Goal: Transaction & Acquisition: Subscribe to service/newsletter

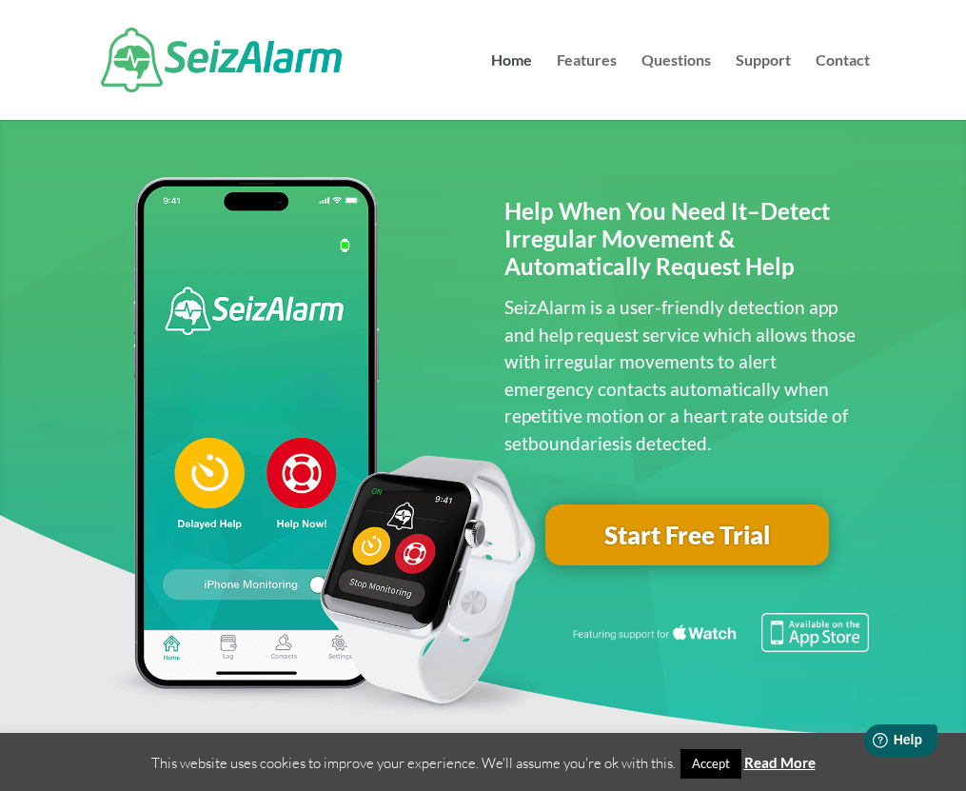
click at [664, 552] on link "Start Free Trial" at bounding box center [688, 535] width 284 height 61
click at [591, 47] on div at bounding box center [483, 60] width 773 height 120
click at [591, 54] on link "Features" at bounding box center [587, 86] width 60 height 67
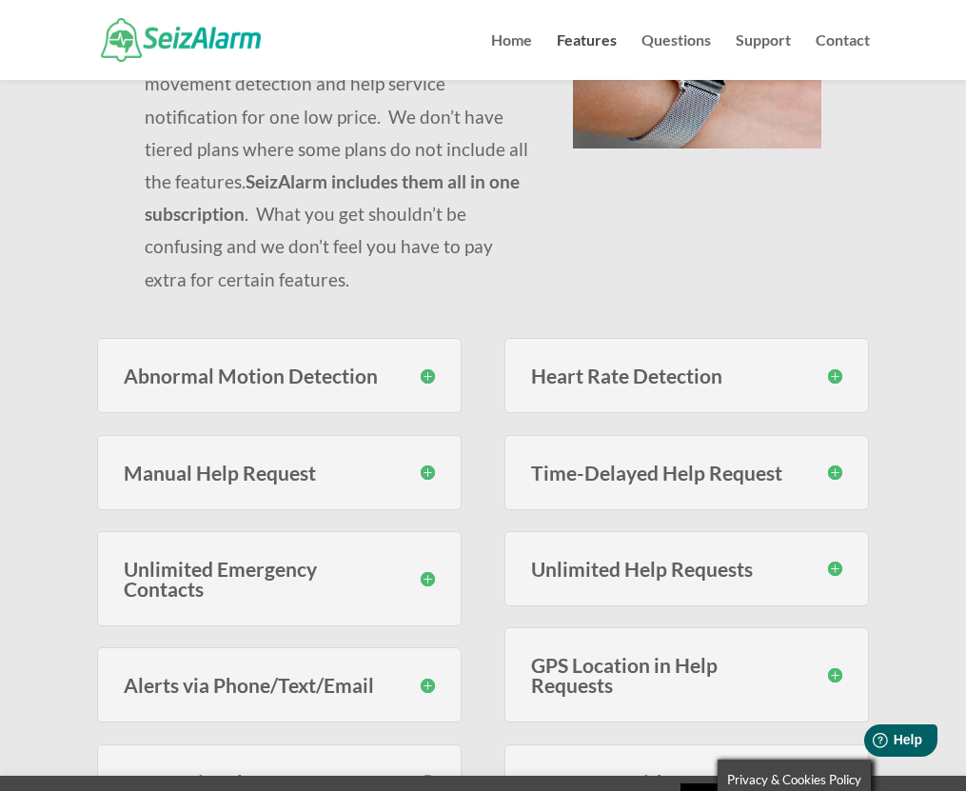
scroll to position [310, 0]
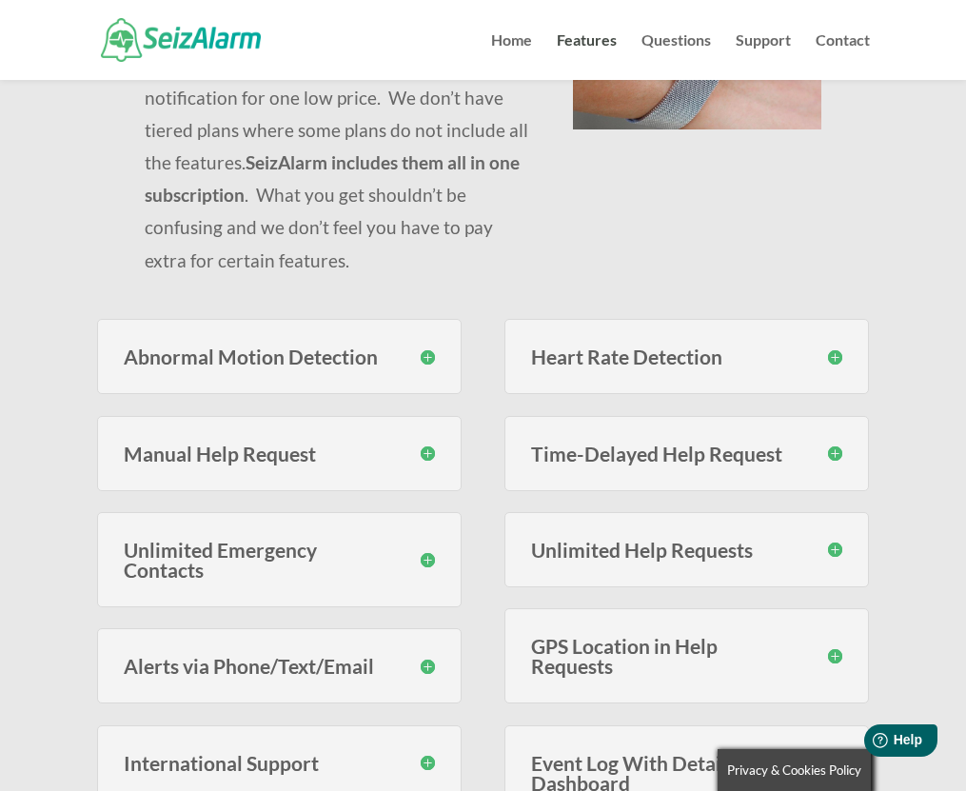
click at [595, 335] on div "Heart Rate Detection With SeizAlarm you can set custom high and low thresholds …" at bounding box center [688, 356] width 366 height 75
click at [747, 319] on div "Heart Rate Detection With SeizAlarm you can set custom high and low thresholds …" at bounding box center [688, 356] width 366 height 75
click at [833, 347] on h3 "Heart Rate Detection" at bounding box center [687, 357] width 312 height 20
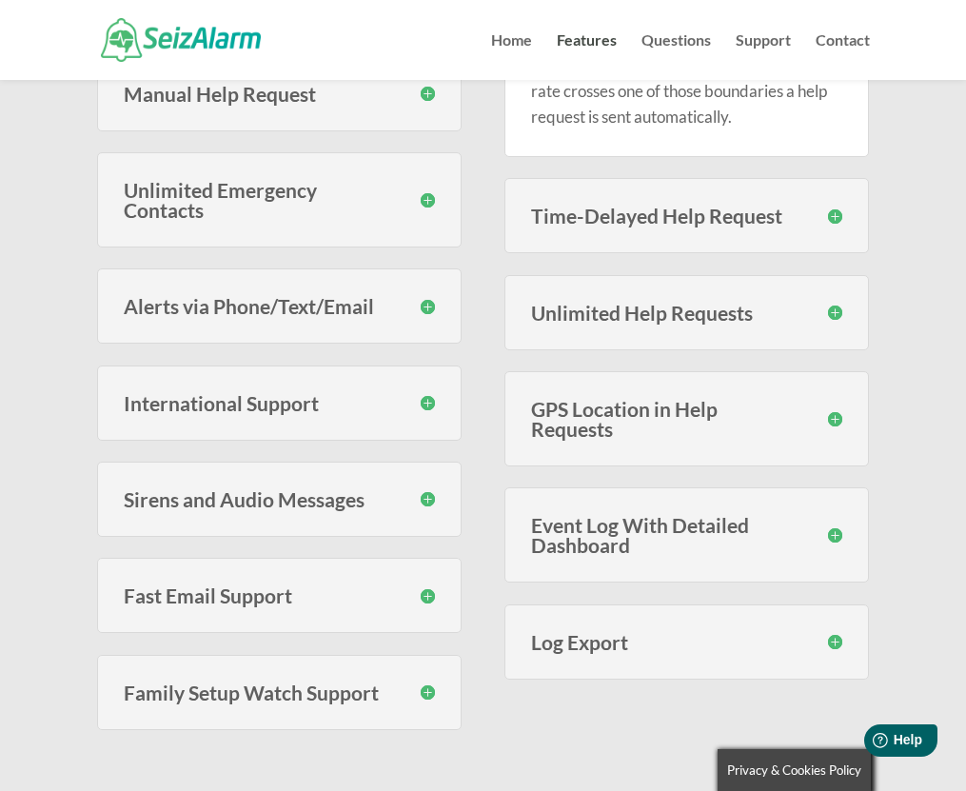
scroll to position [691, 0]
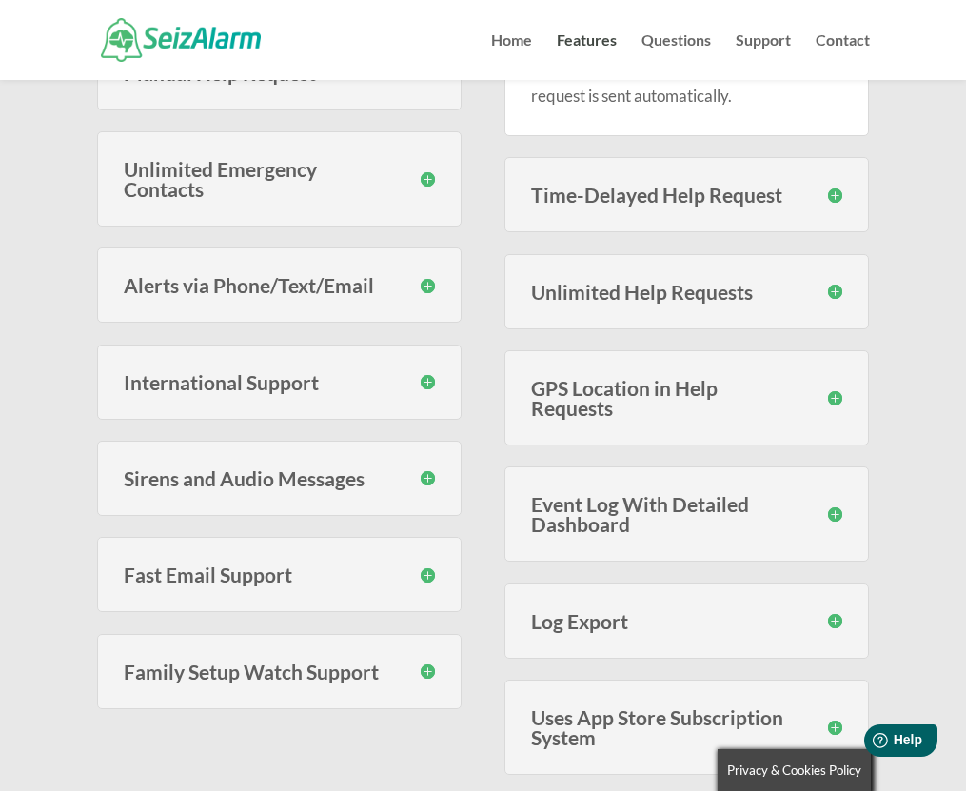
click at [695, 494] on h3 "Event Log With Detailed Dashboard" at bounding box center [687, 514] width 312 height 40
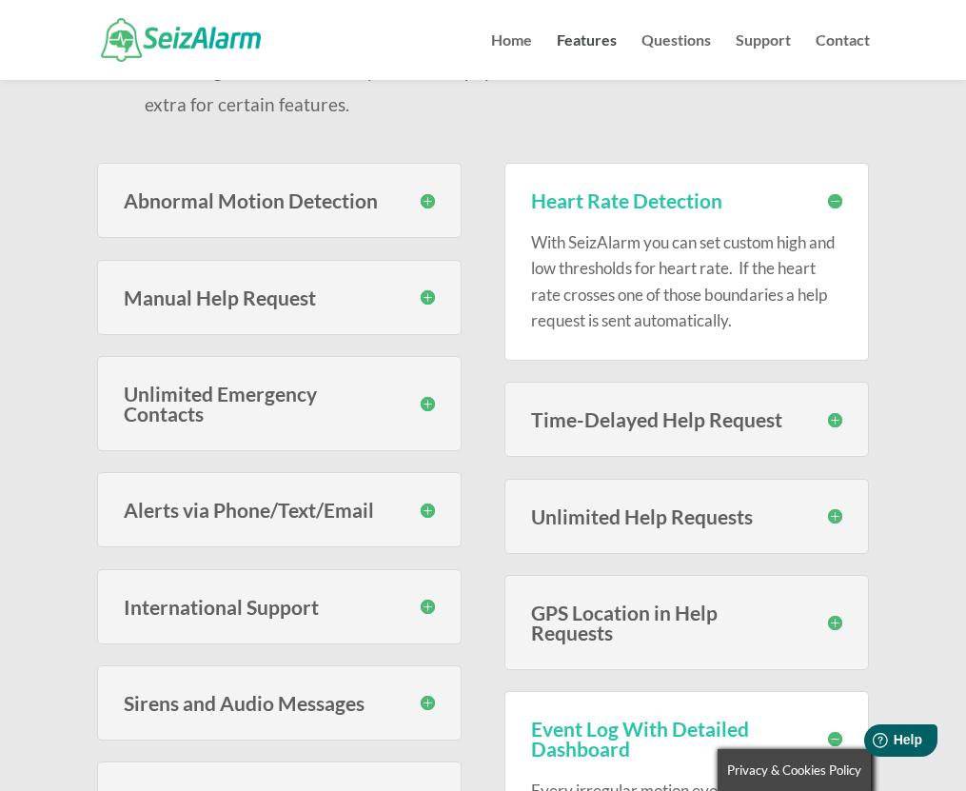
scroll to position [425, 0]
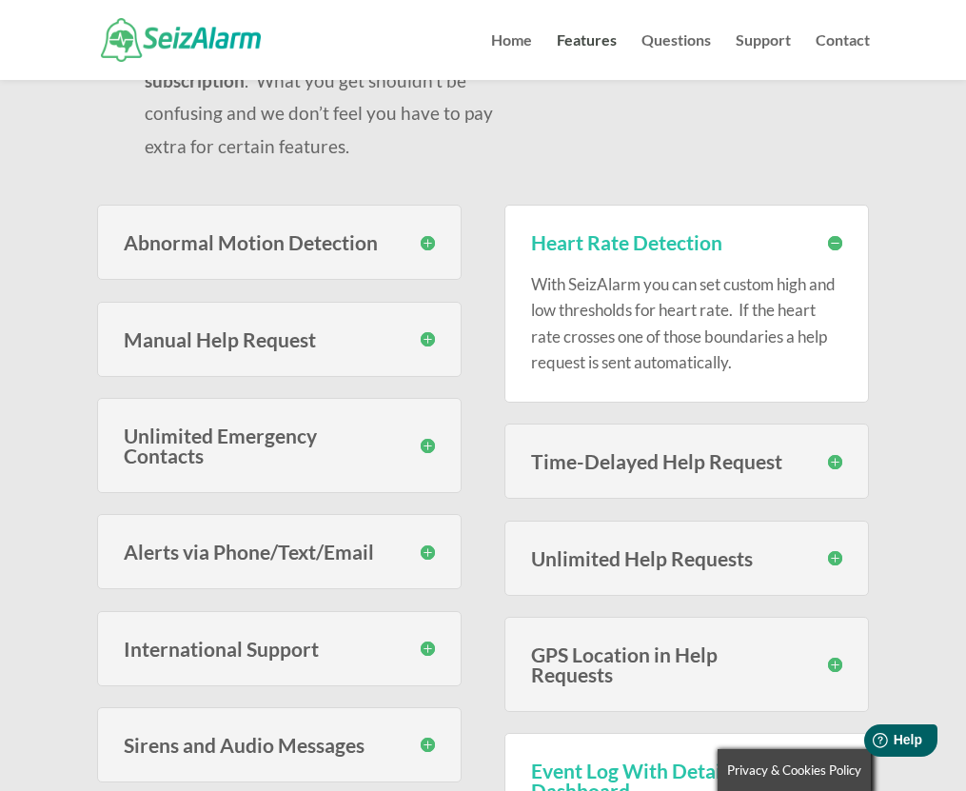
click at [405, 221] on div "Abnormal Motion Detection SeizAlarm monitors for erratic motion using proprieta…" at bounding box center [280, 242] width 366 height 75
click at [424, 232] on h3 "Abnormal Motion Detection" at bounding box center [280, 242] width 312 height 20
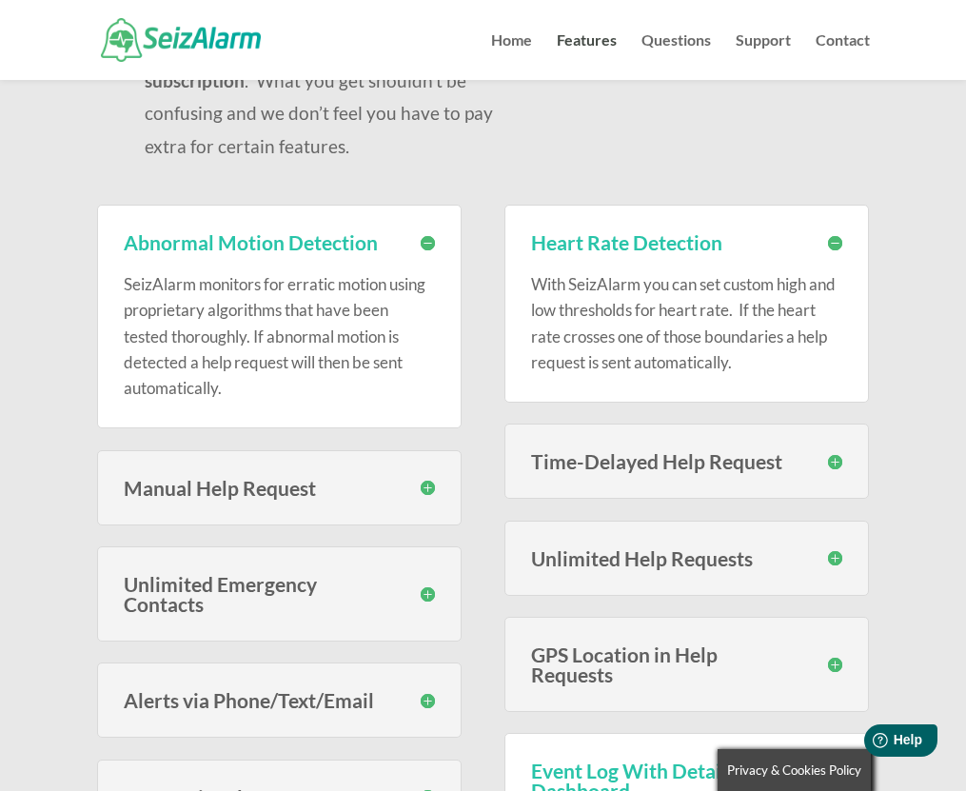
click at [314, 478] on h3 "Manual Help Request" at bounding box center [280, 488] width 312 height 20
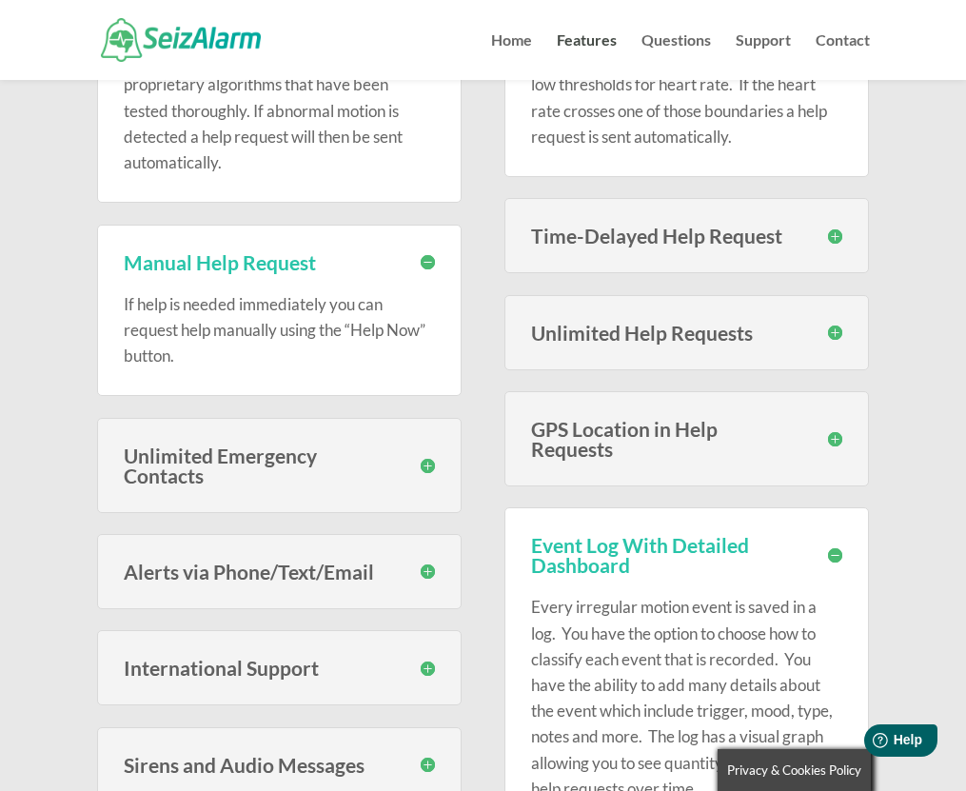
scroll to position [729, 0]
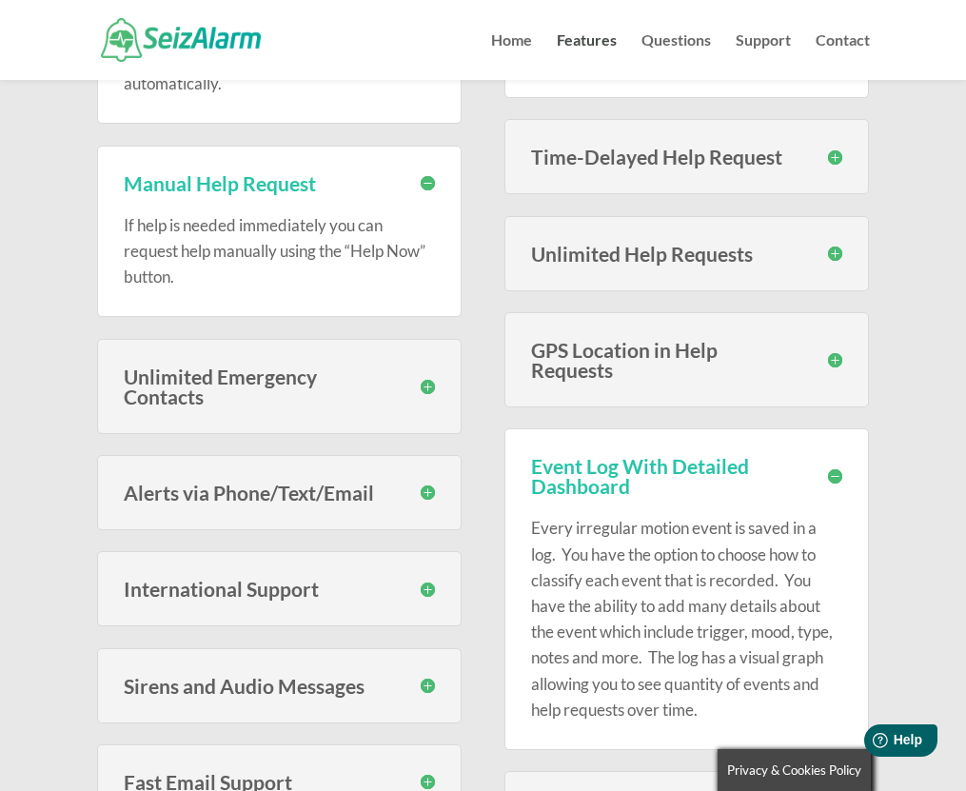
click at [268, 673] on div "Sirens and Audio Messages During an event you can optionally choose to have a s…" at bounding box center [280, 685] width 366 height 75
click at [267, 676] on h3 "Sirens and Audio Messages" at bounding box center [280, 686] width 312 height 20
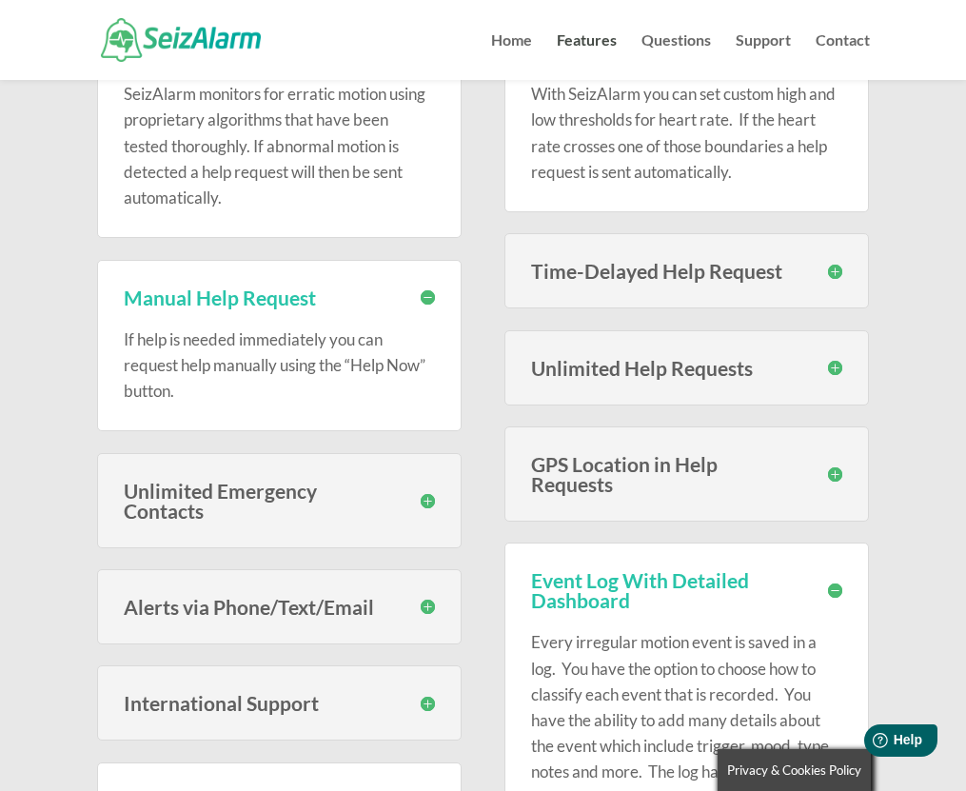
scroll to position [577, 0]
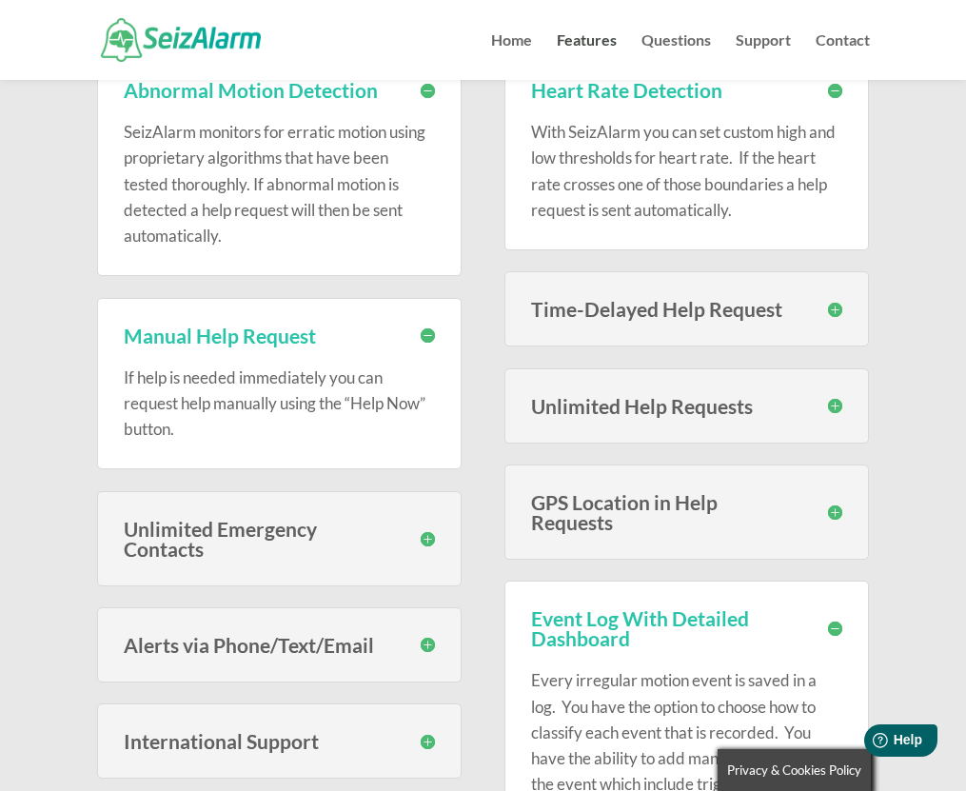
click at [712, 492] on h3 "GPS Location in Help Requests" at bounding box center [687, 512] width 312 height 40
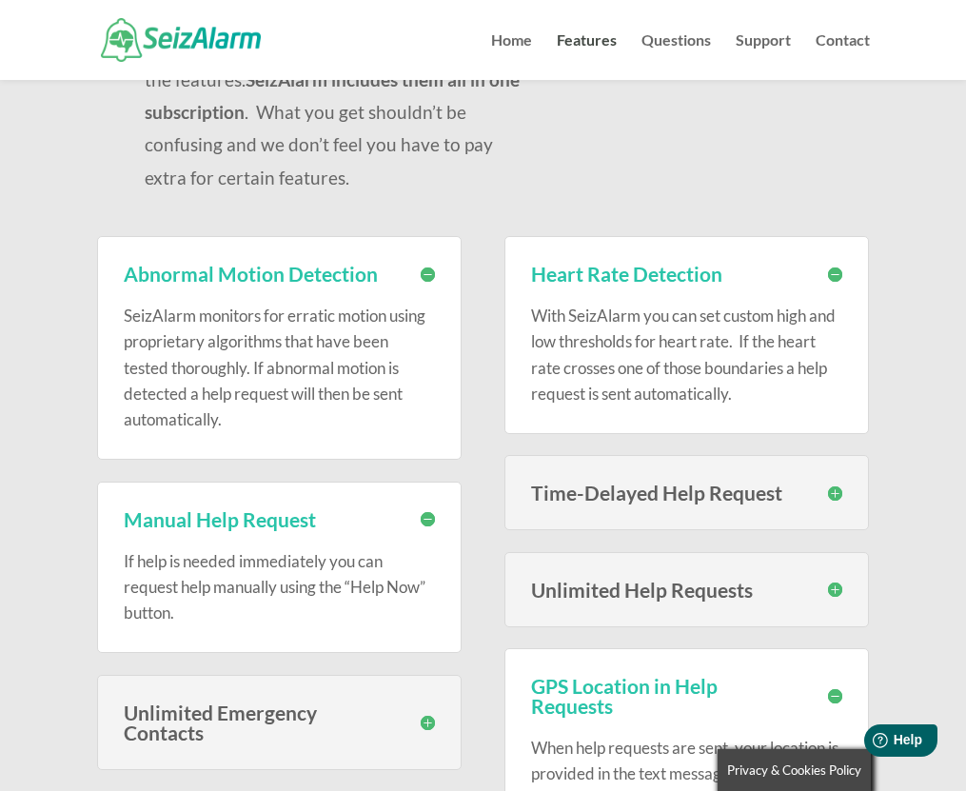
scroll to position [387, 0]
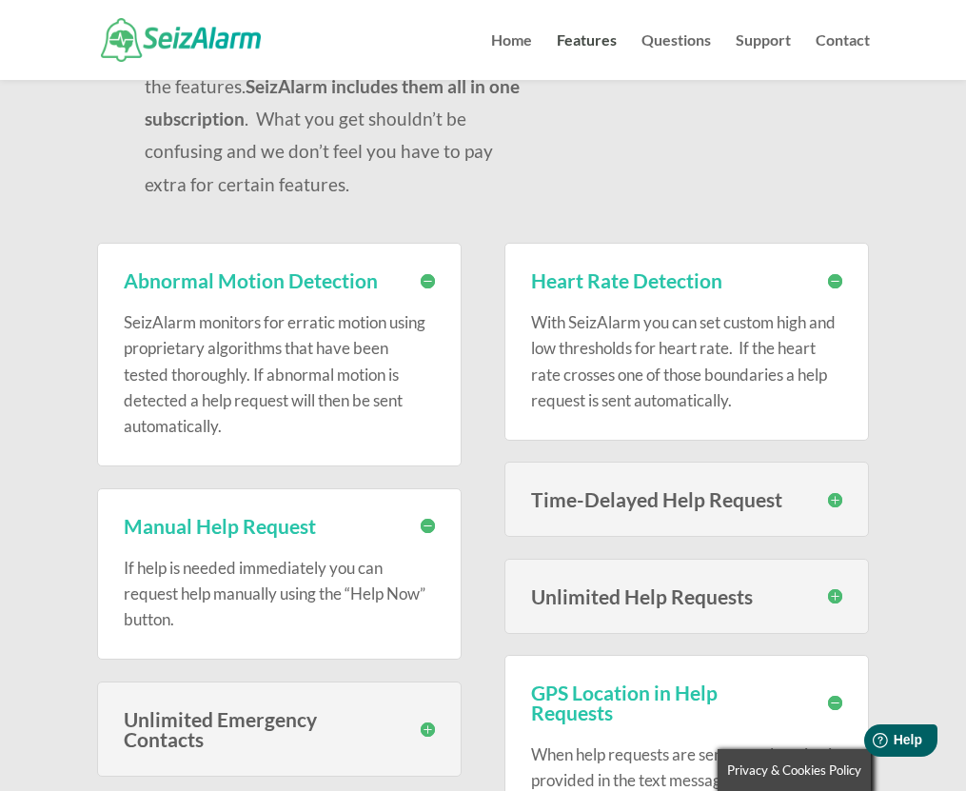
click at [712, 480] on div "Time-Delayed Help Request Maybe you have auras prior to irregular movements, bu…" at bounding box center [688, 499] width 366 height 75
click at [870, 449] on div "Features Help Request Service The SeizAlarm help request service subscription I…" at bounding box center [483, 587] width 966 height 1790
click at [834, 489] on h3 "Time-Delayed Help Request" at bounding box center [687, 499] width 312 height 20
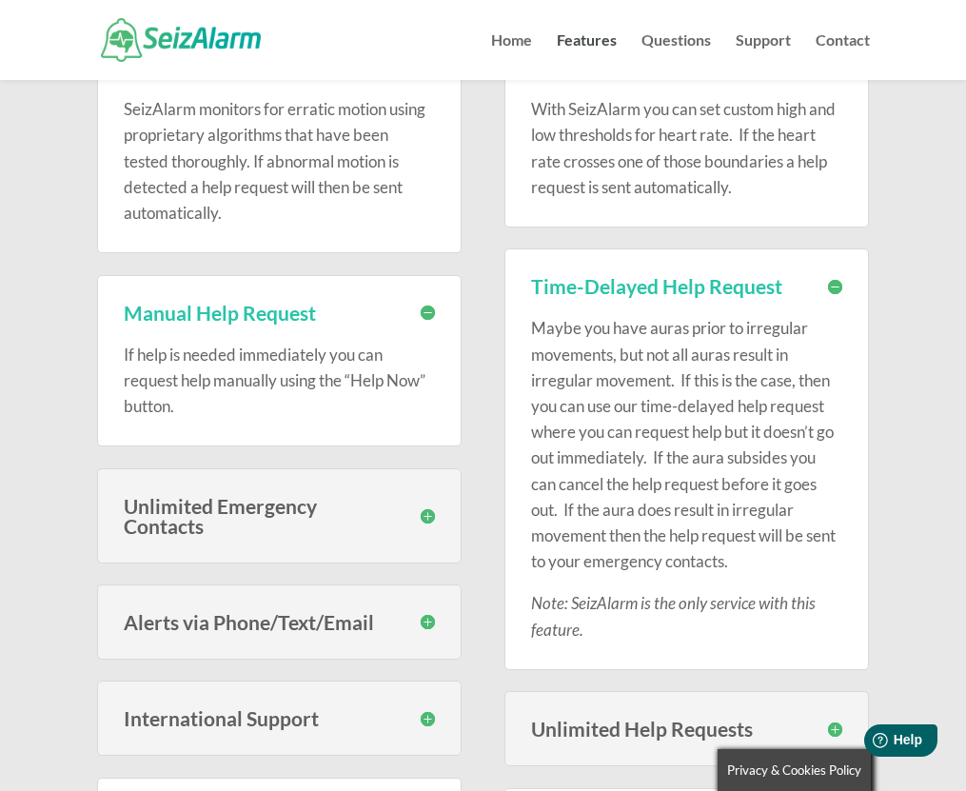
scroll to position [615, 0]
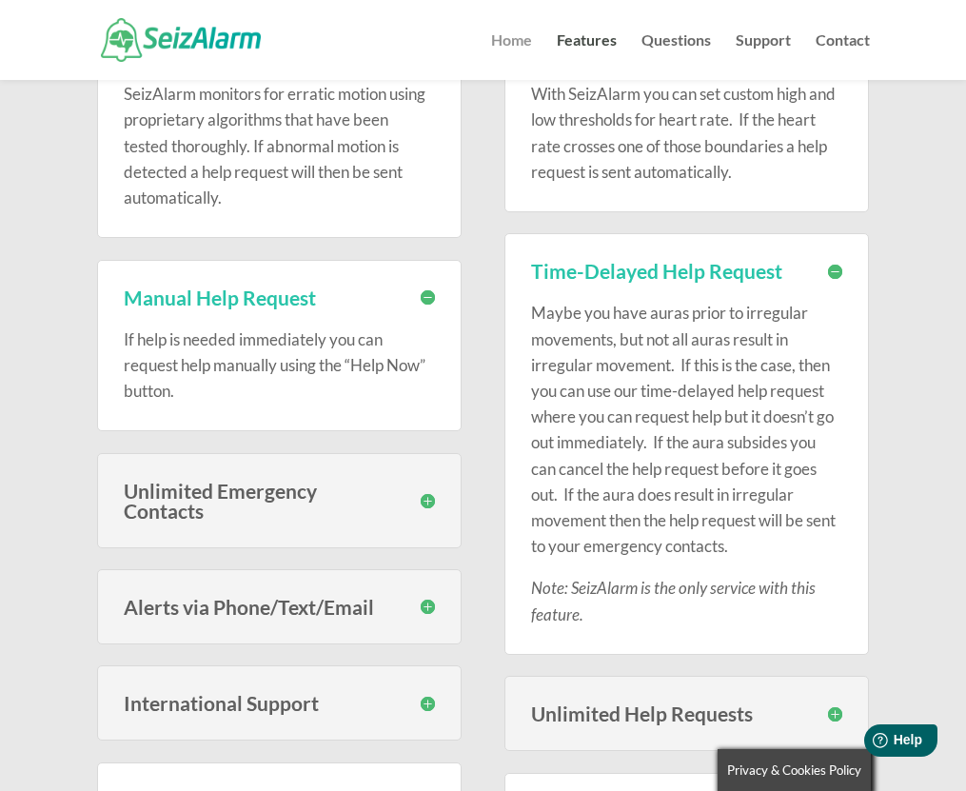
click at [505, 46] on link "Home" at bounding box center [511, 56] width 41 height 47
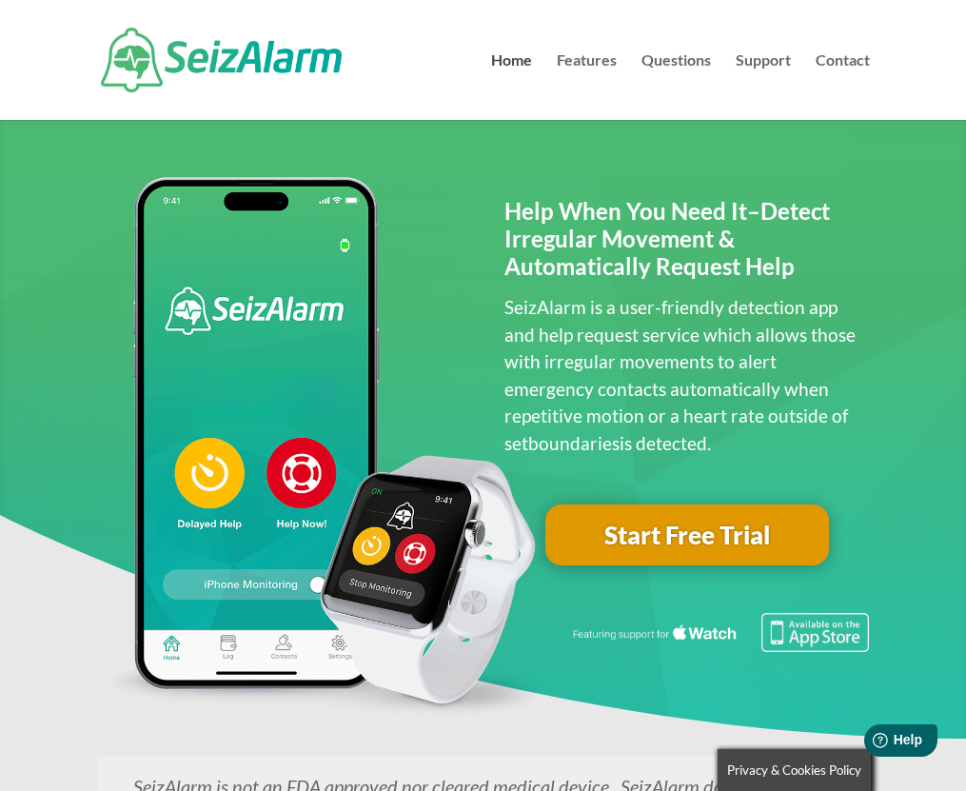
click at [674, 538] on link "Start Free Trial" at bounding box center [688, 535] width 284 height 61
